Goal: Check status: Check status

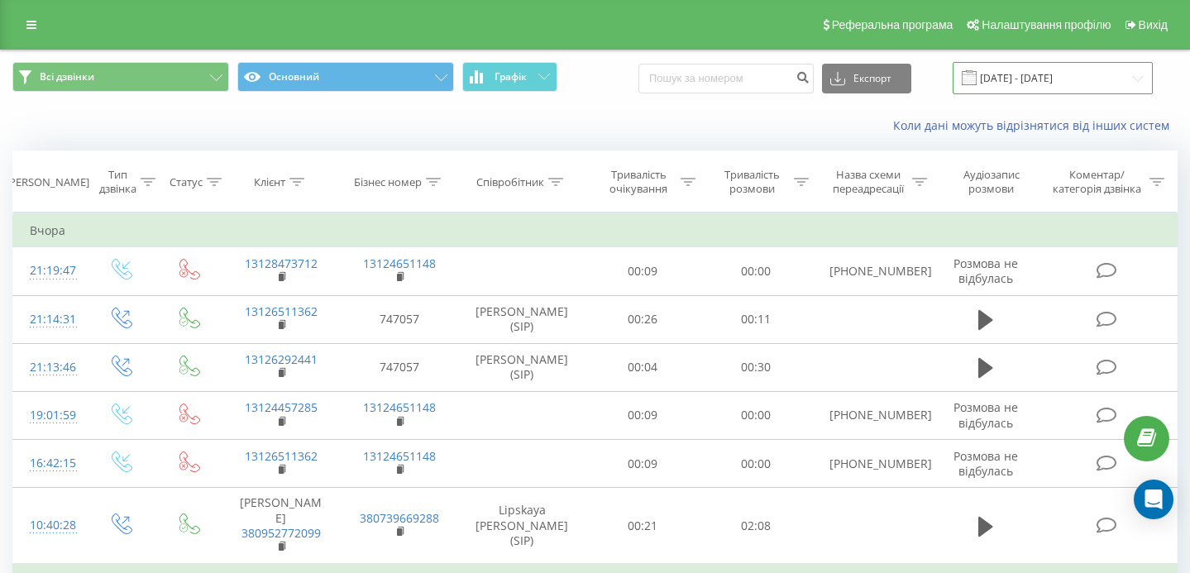
click at [1052, 77] on input "[DATE] - [DATE]" at bounding box center [1053, 78] width 200 height 32
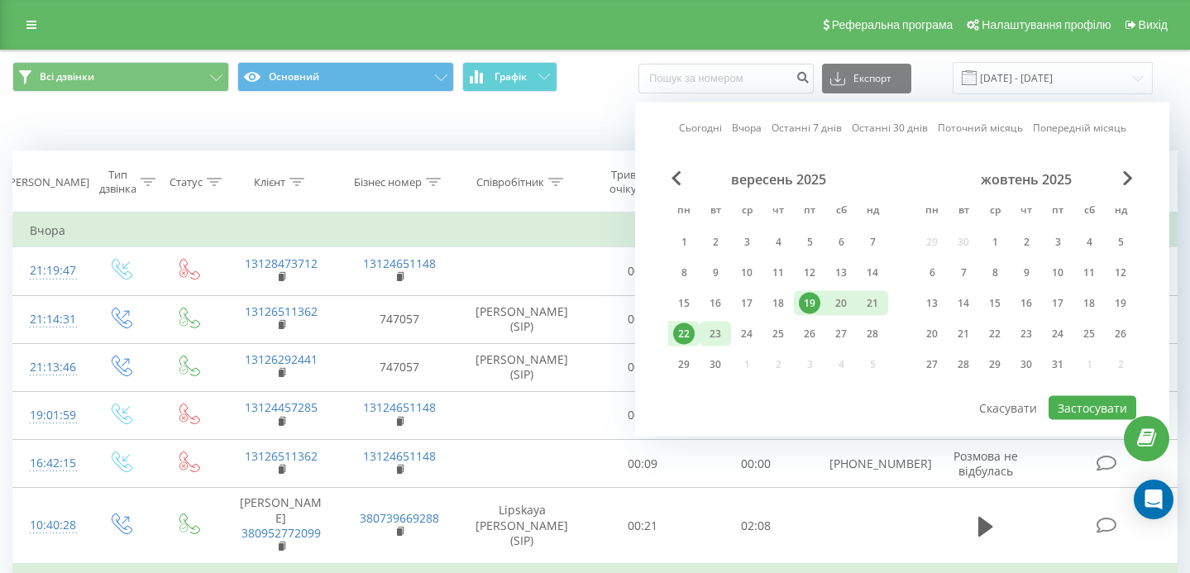
click at [716, 328] on div "23" at bounding box center [716, 334] width 22 height 22
click at [671, 337] on div "22" at bounding box center [683, 334] width 31 height 25
click at [1065, 409] on button "Застосувати" at bounding box center [1093, 408] width 88 height 24
type input "22.09.2025 - 23.09.2025"
